Goal: Information Seeking & Learning: Check status

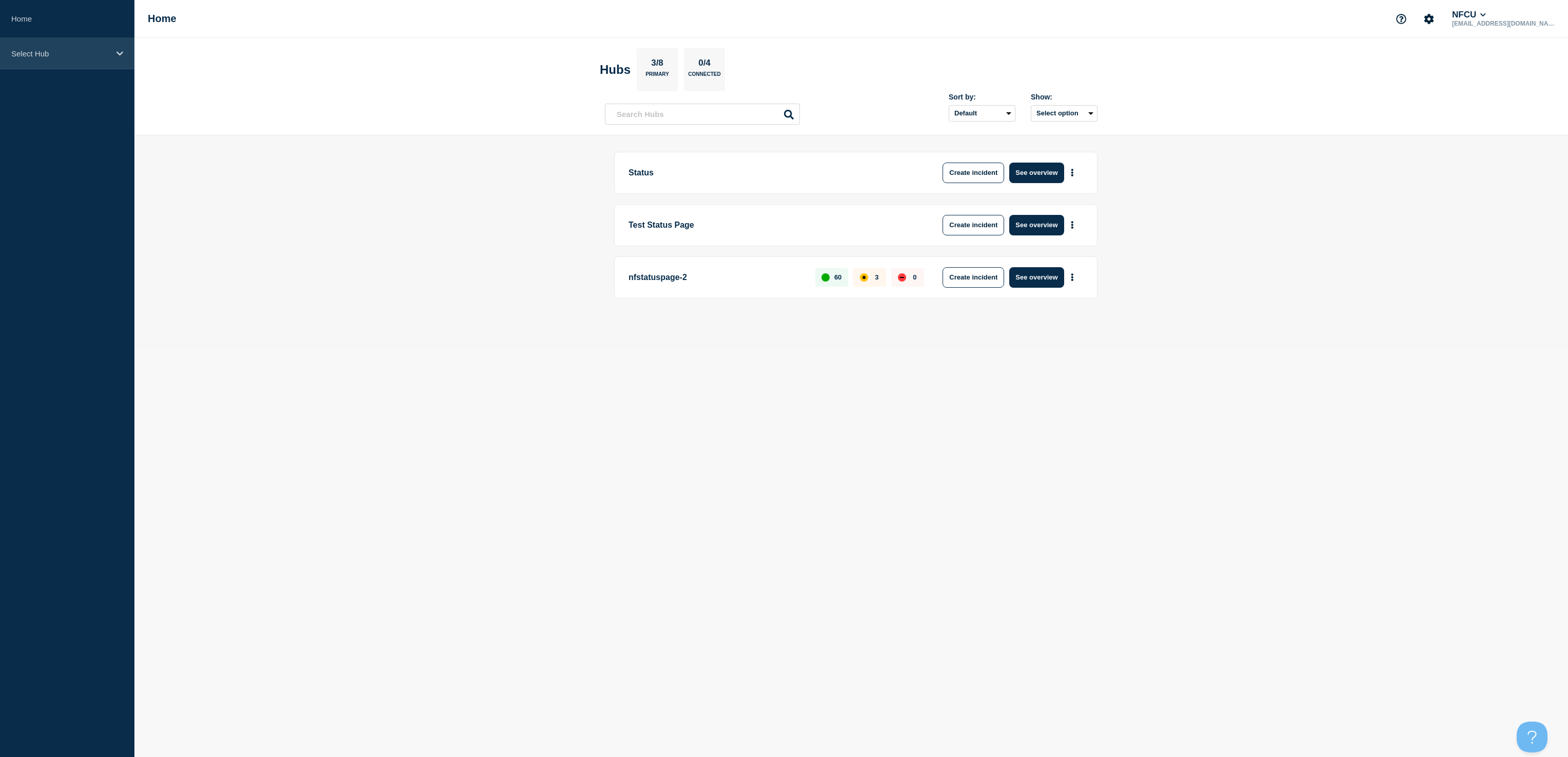
click at [34, 58] on div "Select Hub" at bounding box center [67, 53] width 134 height 31
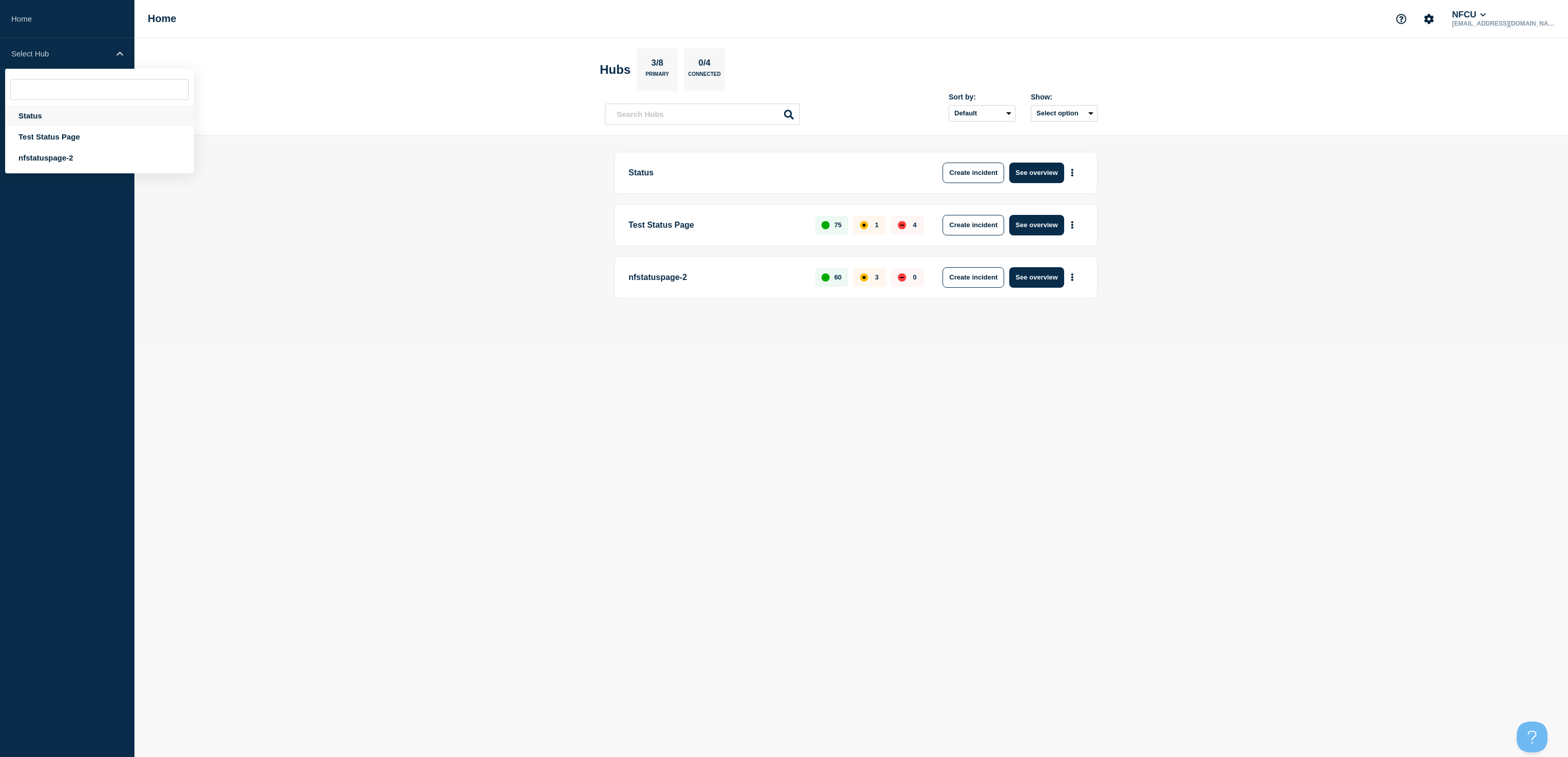
click at [37, 110] on div "Status" at bounding box center [99, 116] width 189 height 21
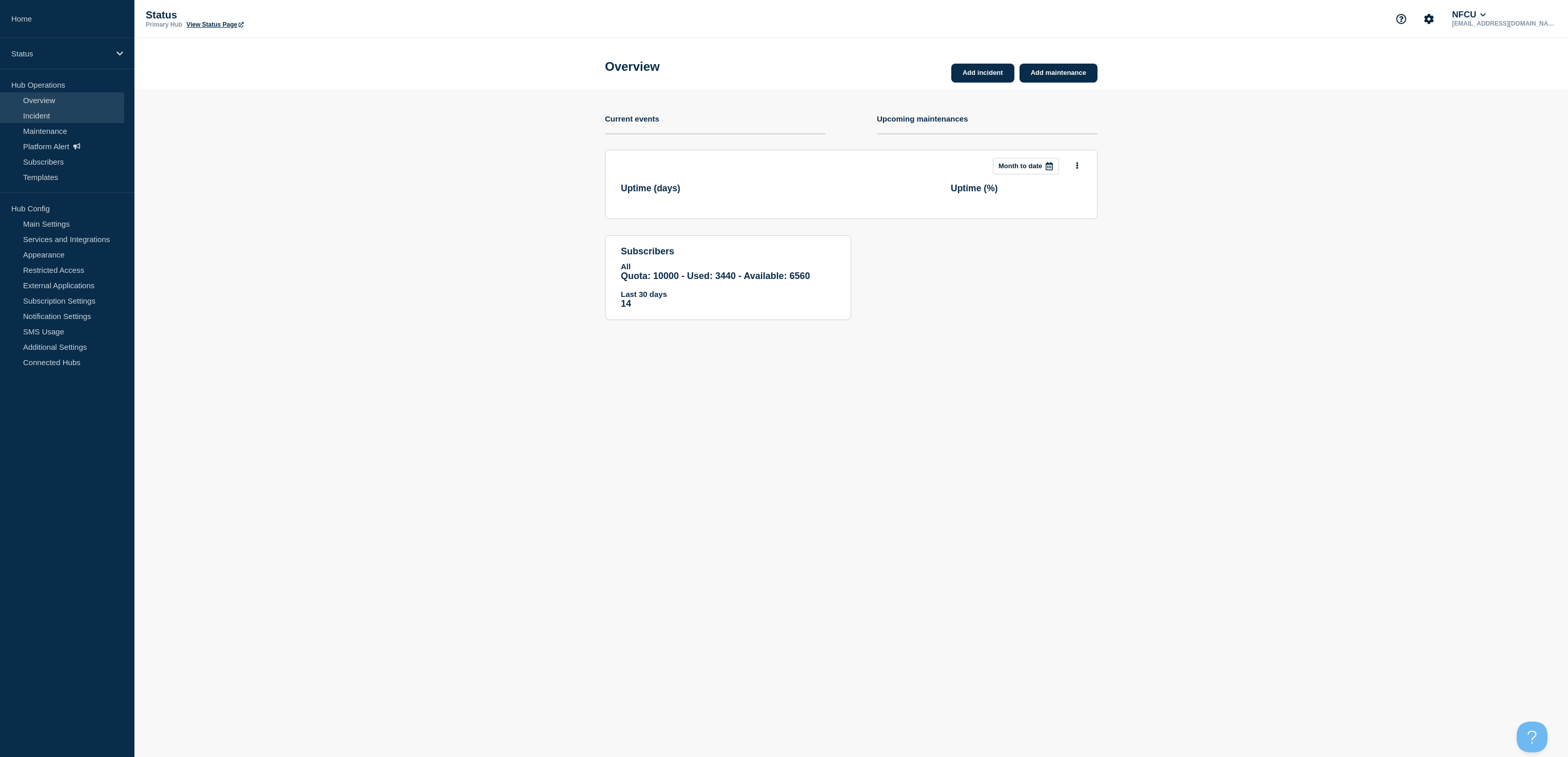
click at [62, 110] on link "Incident" at bounding box center [62, 115] width 124 height 15
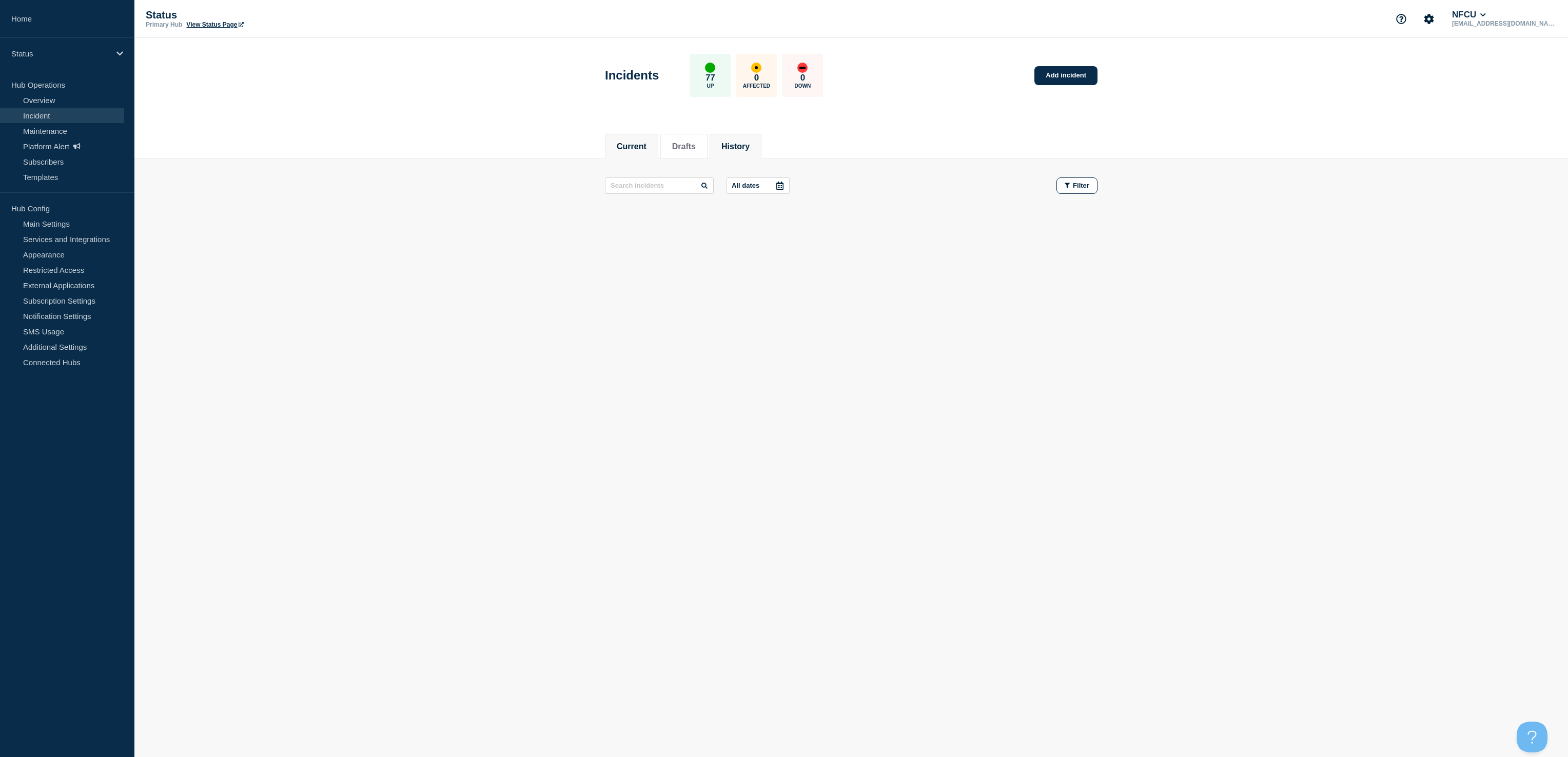
click at [743, 143] on button "History" at bounding box center [735, 146] width 28 height 9
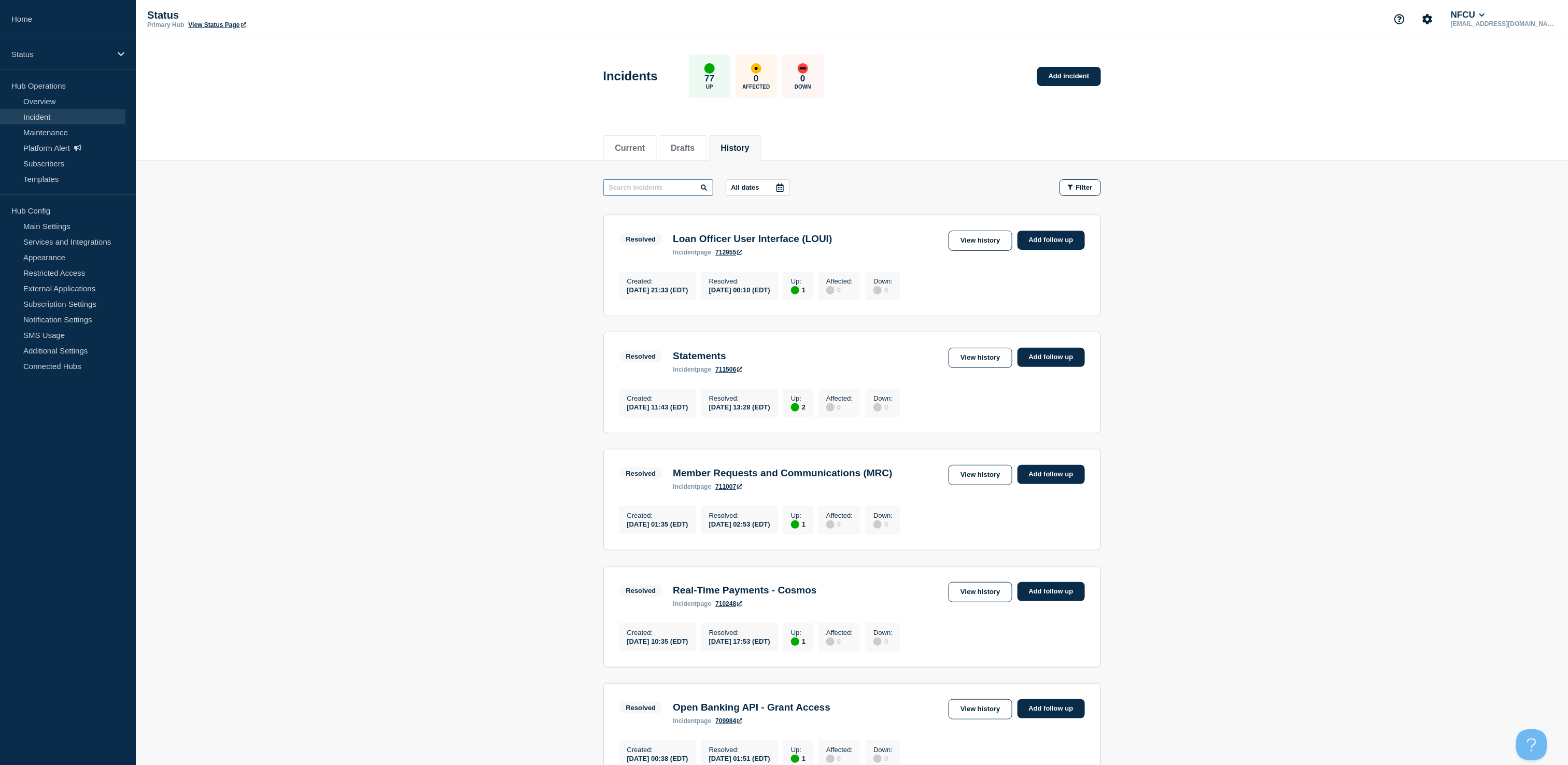
click at [622, 190] on input "text" at bounding box center [659, 188] width 110 height 17
type input "vdi"
